Goal: Ask a question

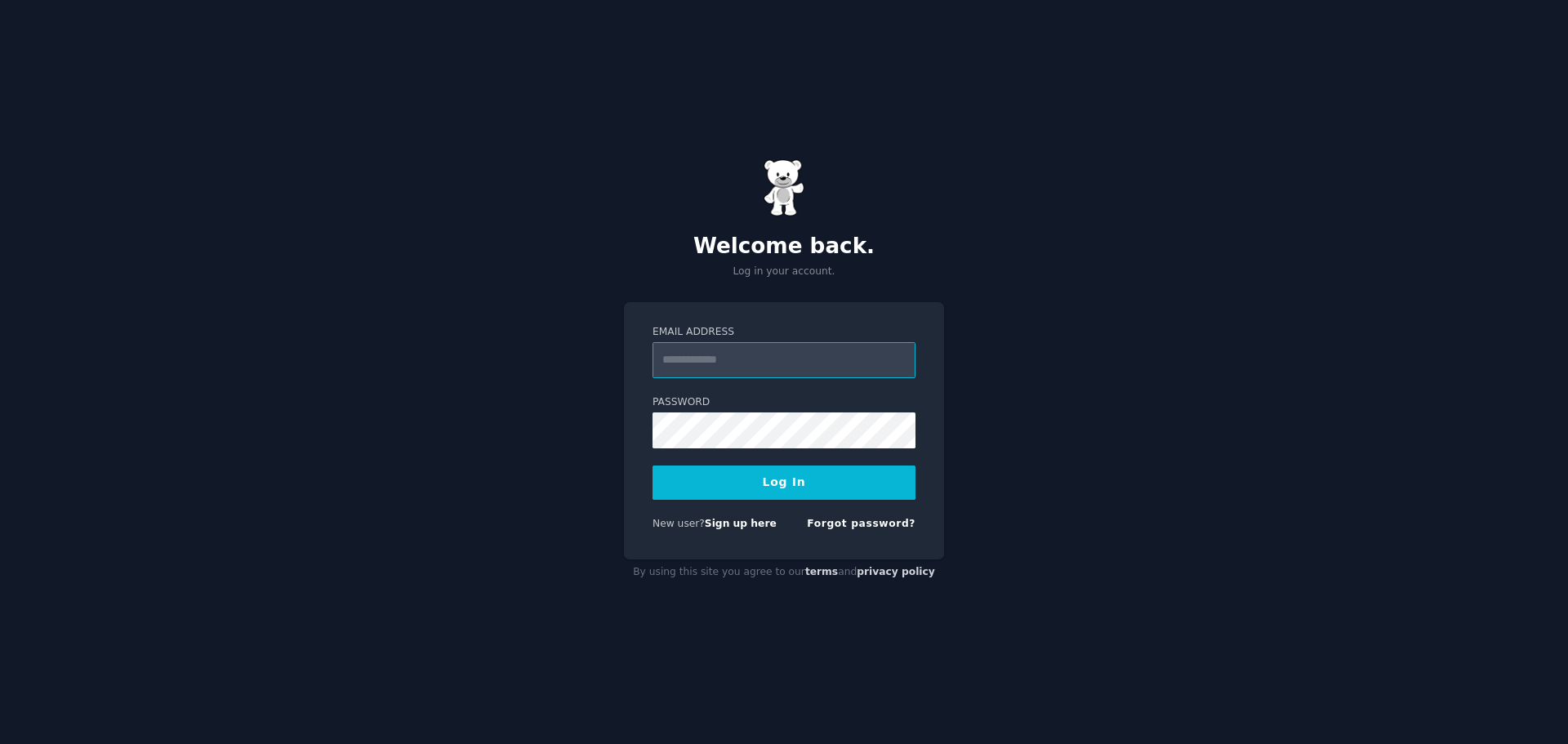
click at [779, 368] on input "Email Address" at bounding box center [784, 360] width 263 height 36
paste input "**********"
type input "**********"
click at [740, 478] on button "Log In" at bounding box center [784, 482] width 263 height 34
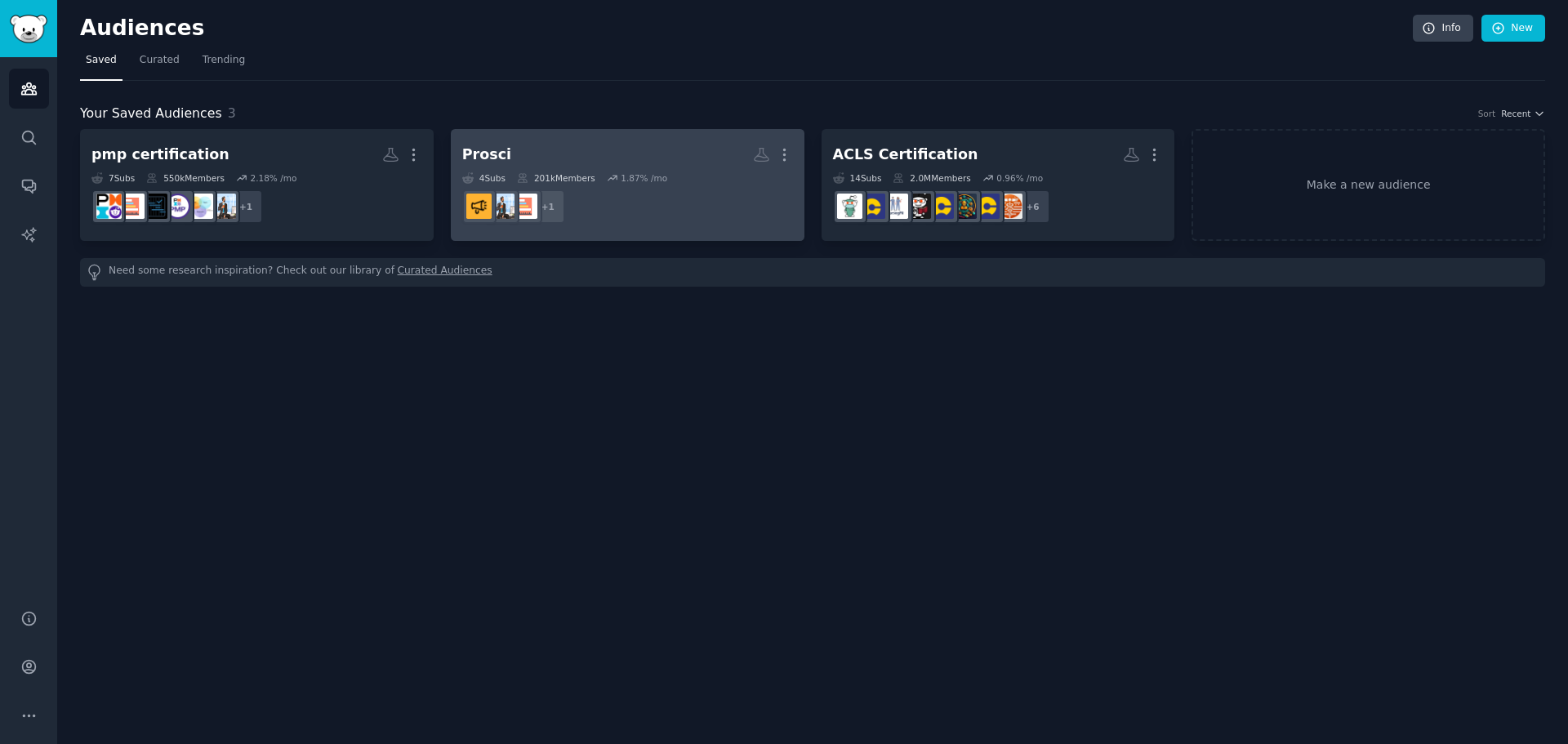
click at [565, 162] on h2 "Prosci More" at bounding box center [628, 154] width 330 height 29
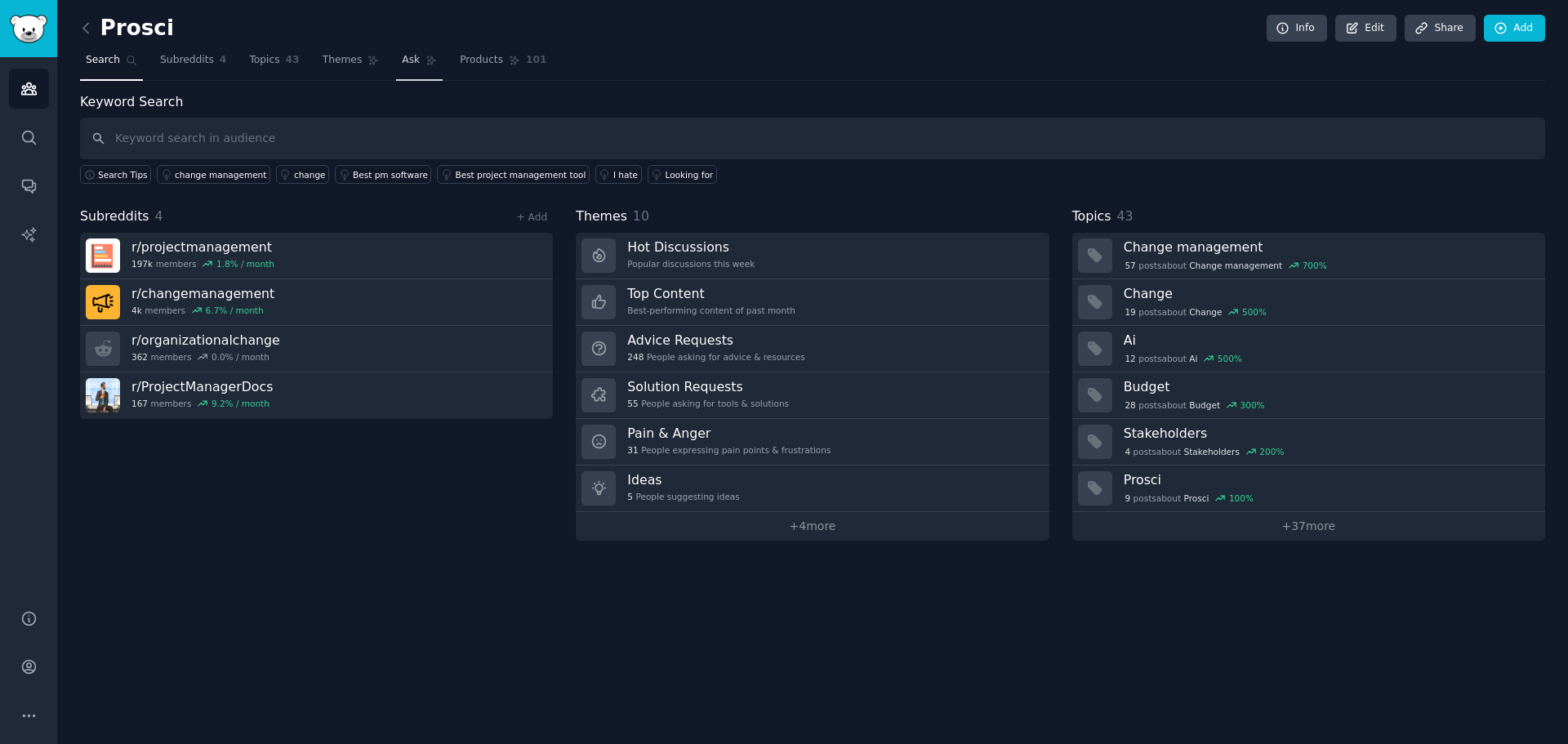
click at [401, 52] on link "Ask" at bounding box center [419, 64] width 46 height 33
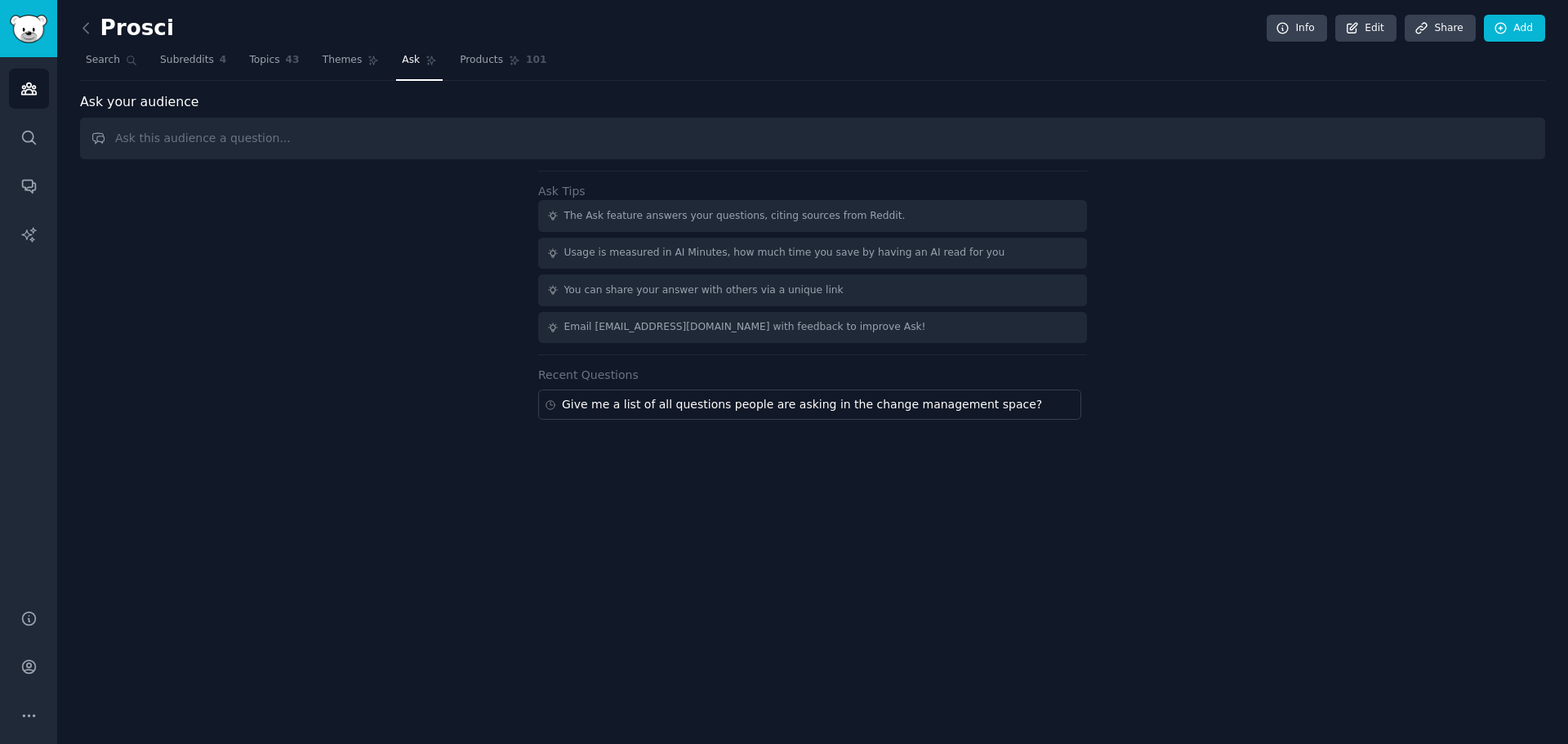
click at [254, 144] on input "text" at bounding box center [813, 138] width 1466 height 42
type input "Find me all the negative comments about prosci and summarize them into a list."
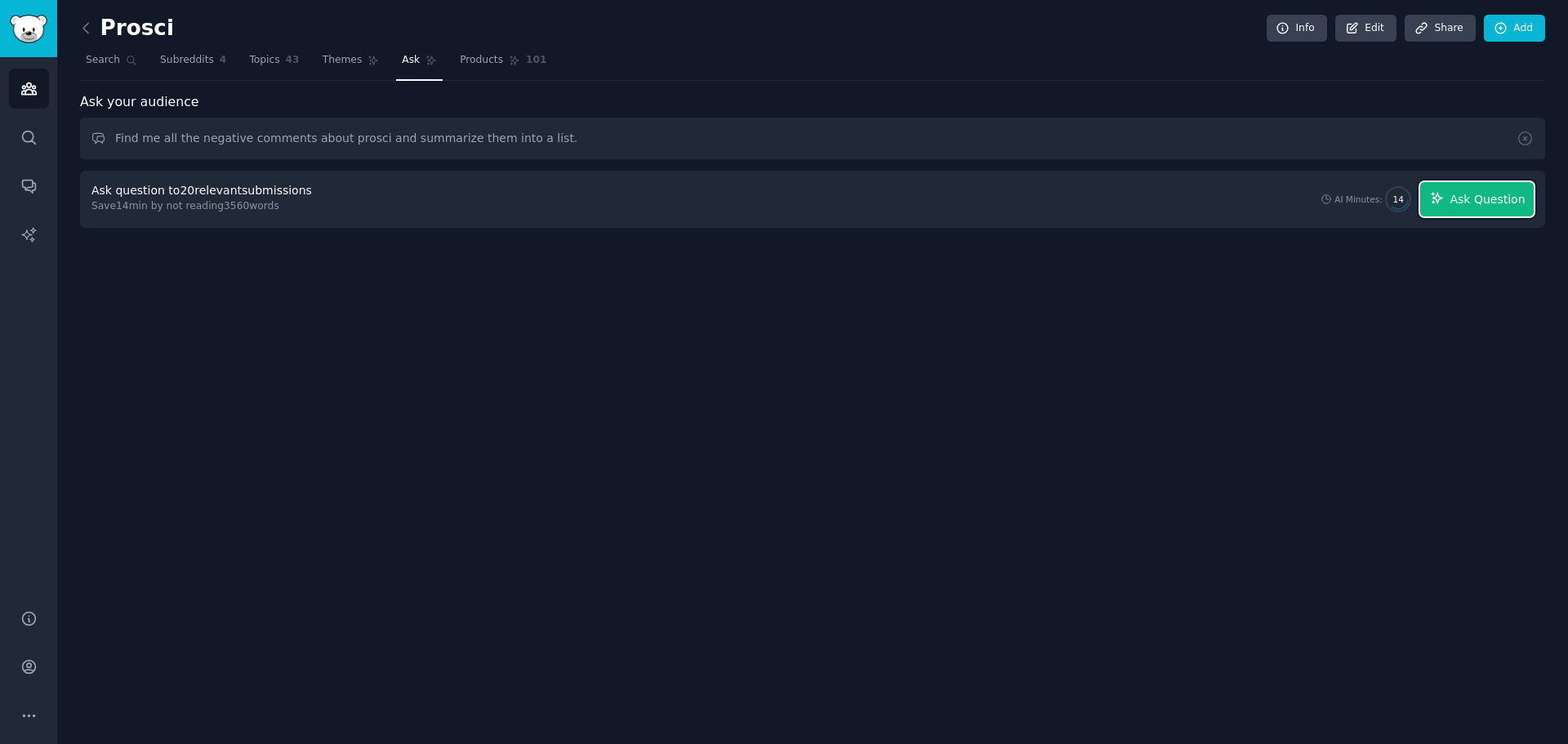
click at [1459, 200] on span "Ask Question" at bounding box center [1487, 199] width 75 height 18
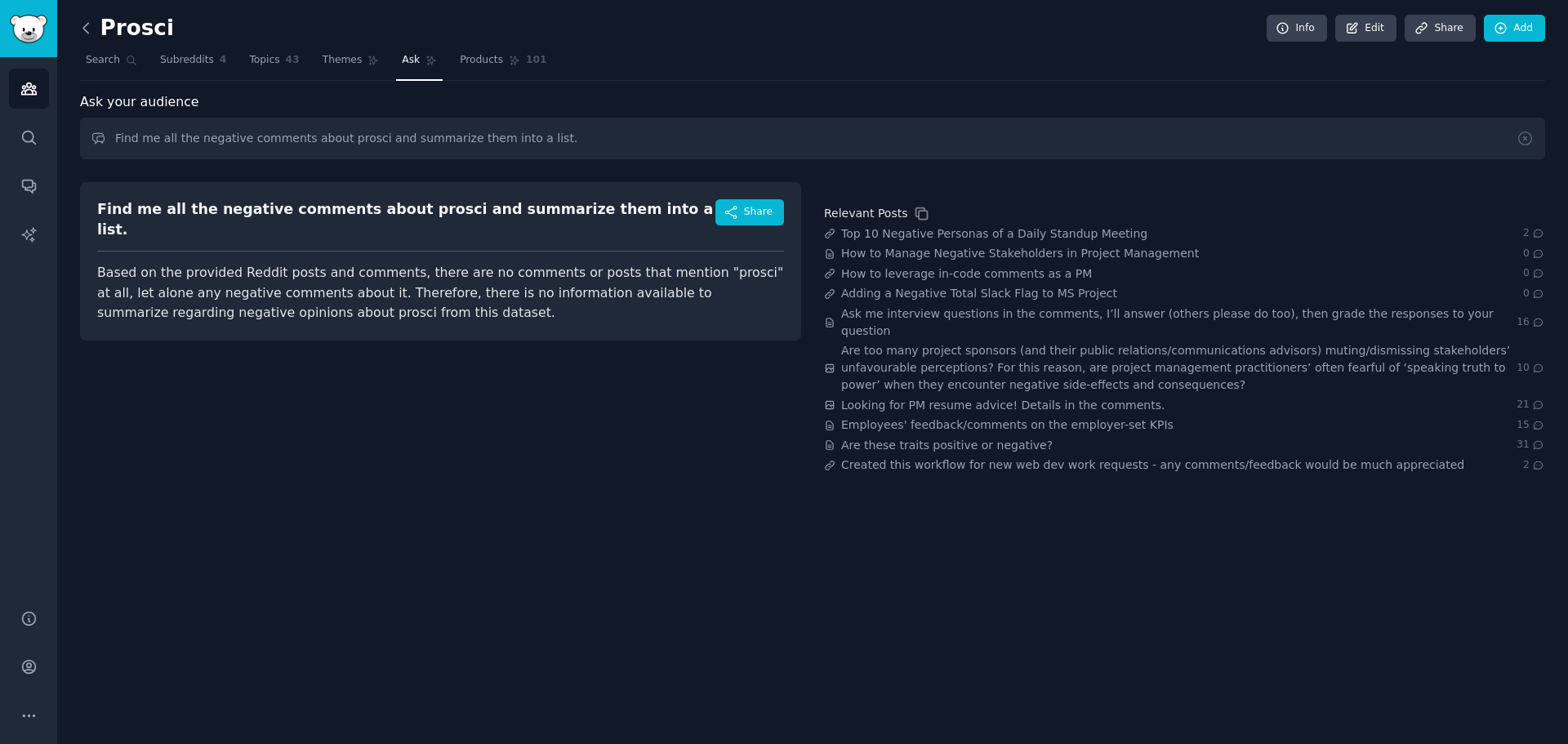
click at [81, 23] on icon at bounding box center [86, 28] width 18 height 18
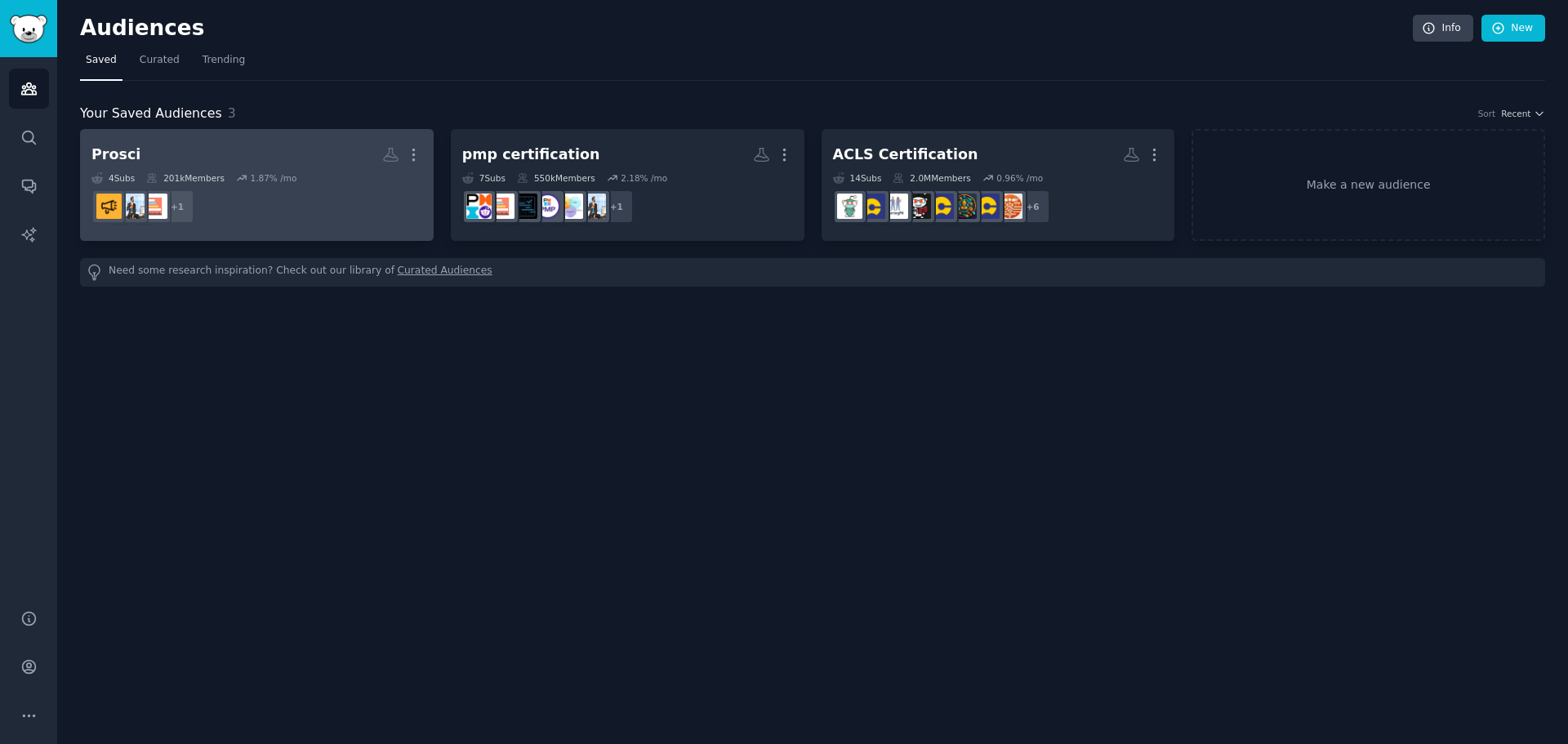
click at [136, 152] on h2 "Prosci More" at bounding box center [257, 154] width 330 height 29
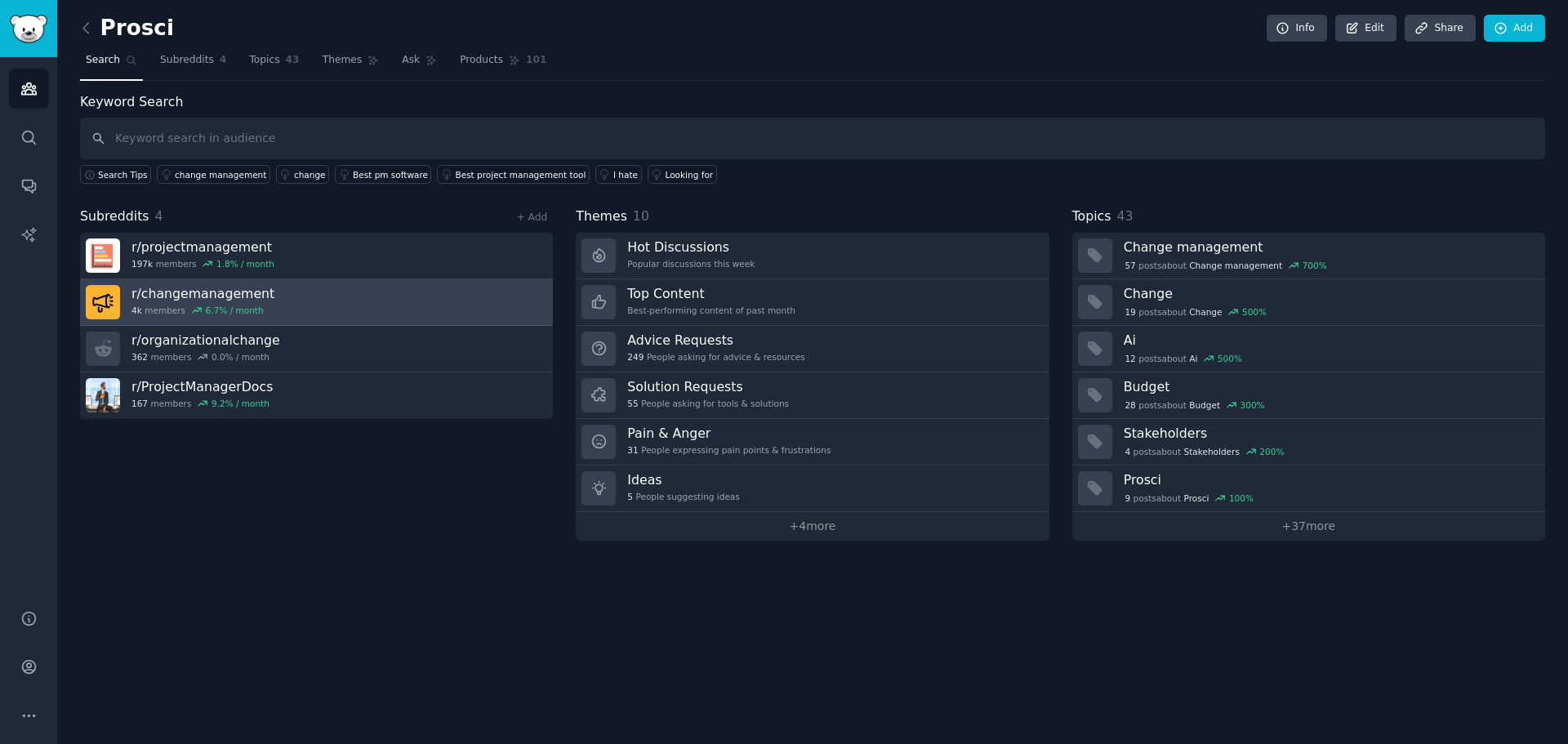
click at [324, 294] on link "r/ changemanagement 4k members 6.7 % / month" at bounding box center [317, 303] width 473 height 46
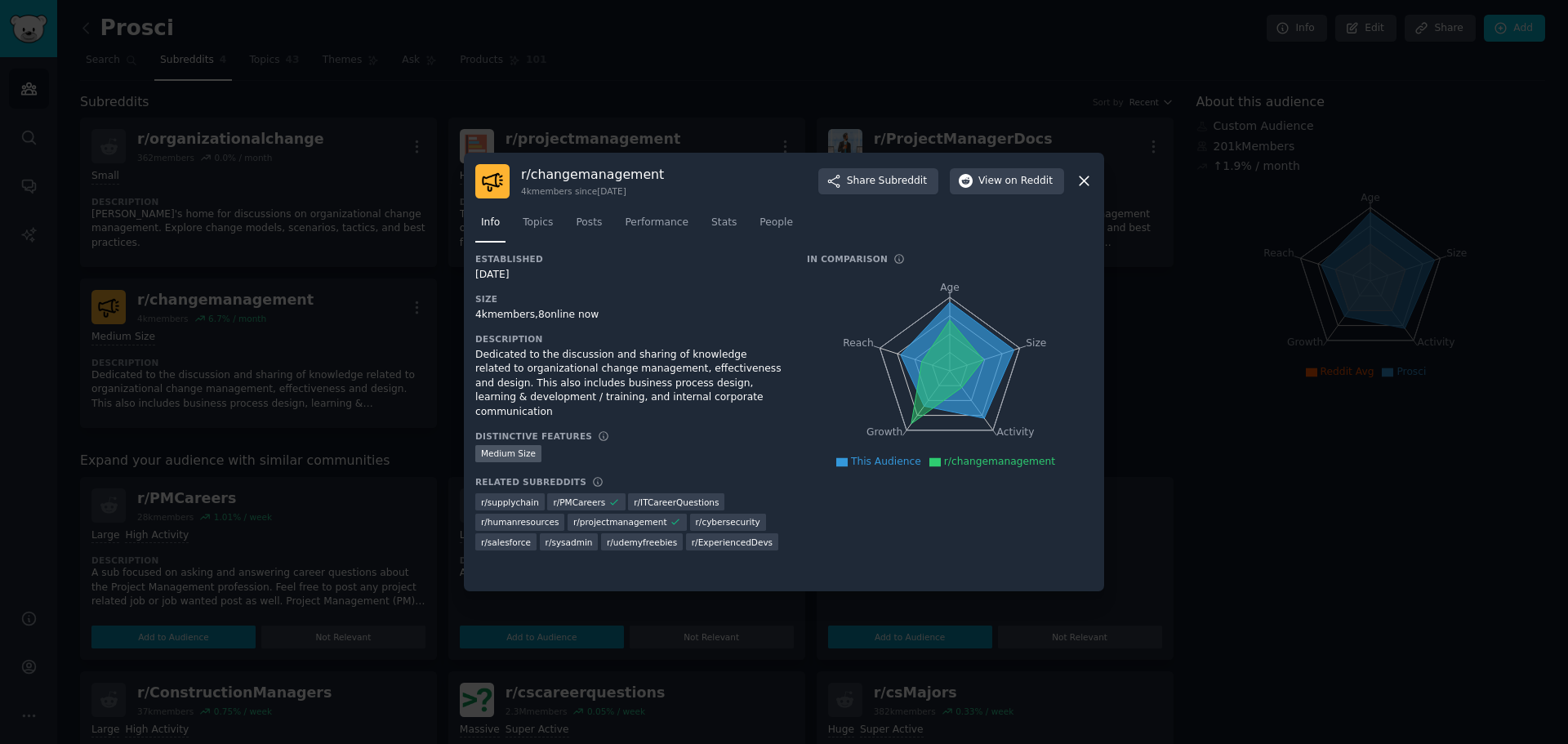
click at [1082, 181] on icon at bounding box center [1083, 181] width 18 height 18
